Goal: Communication & Community: Ask a question

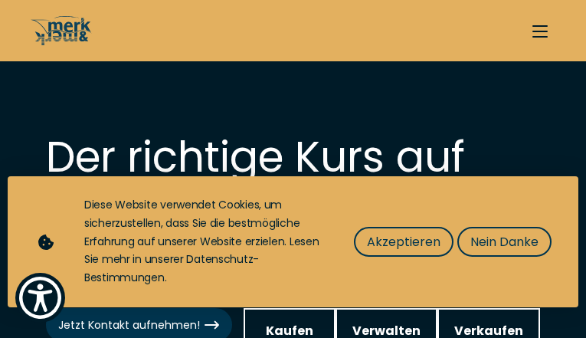
type input "qcwgUxdwtrl"
type input "wVeAWIoqc"
type input "[EMAIL_ADDRESS][DOMAIN_NAME]"
type input "5463507859"
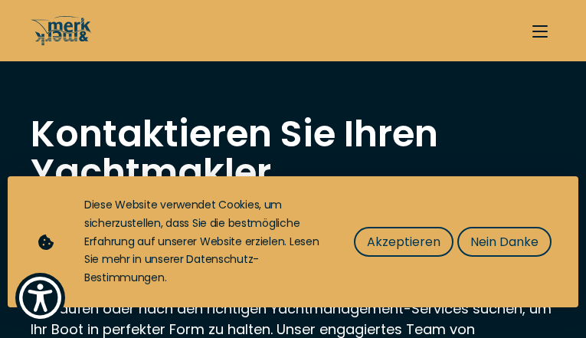
type input "RpUSfKfG"
type input "yasgeCQAkQUNyccU"
type input "[EMAIL_ADDRESS][DOMAIN_NAME]"
type input "2767088846"
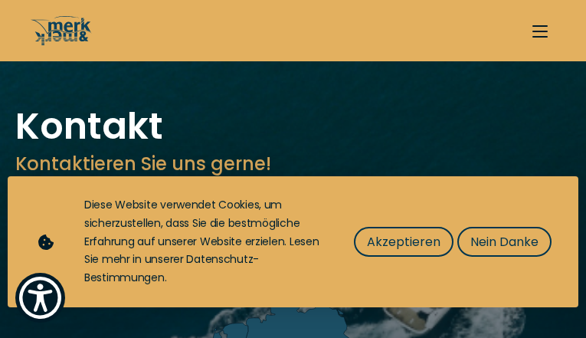
type input "jJmGfQkhdKJcKk"
type input "saOCDilxE"
type input "[EMAIL_ADDRESS][DOMAIN_NAME]"
type input "8895131457"
select select "sell"
